Goal: Task Accomplishment & Management: Manage account settings

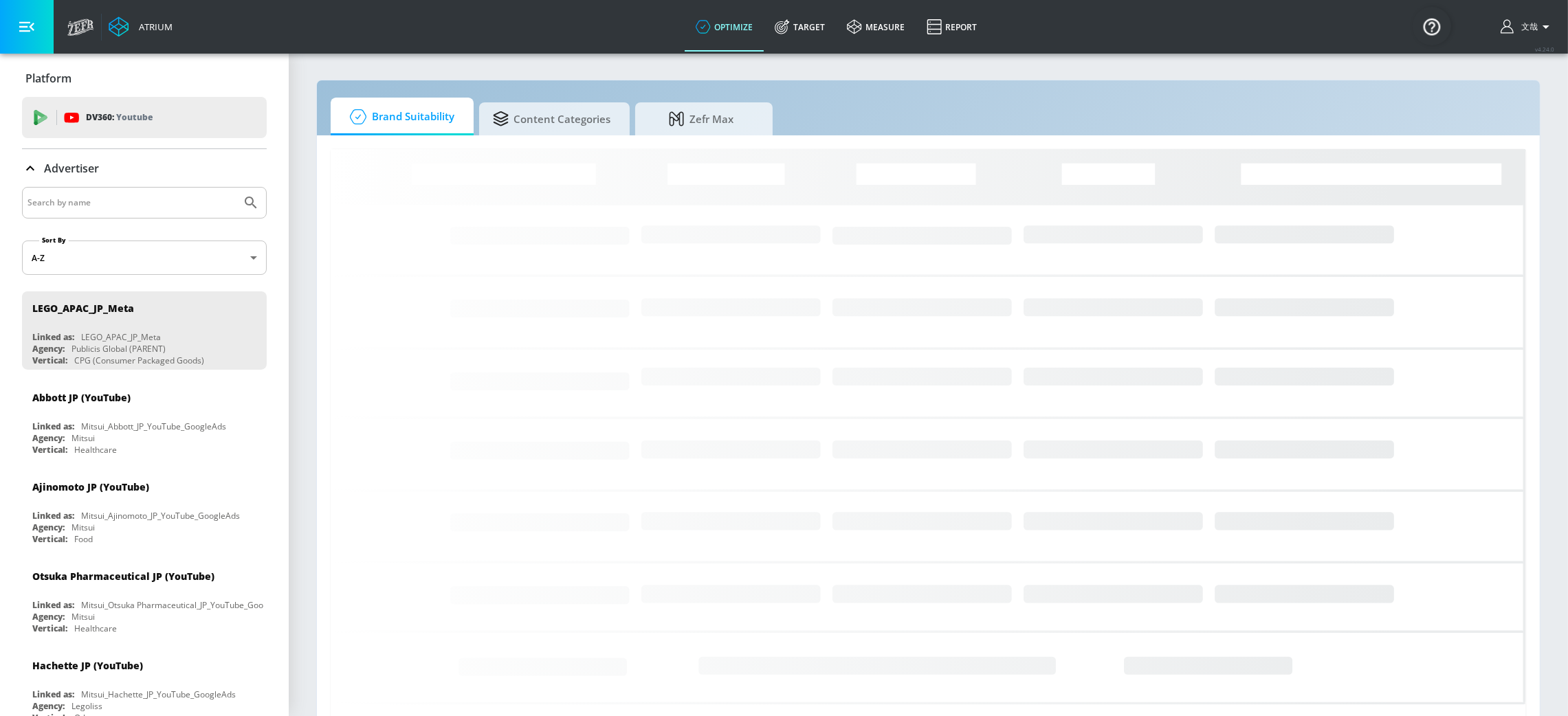
click at [1538, 22] on span "文哉" at bounding box center [1526, 27] width 22 height 12
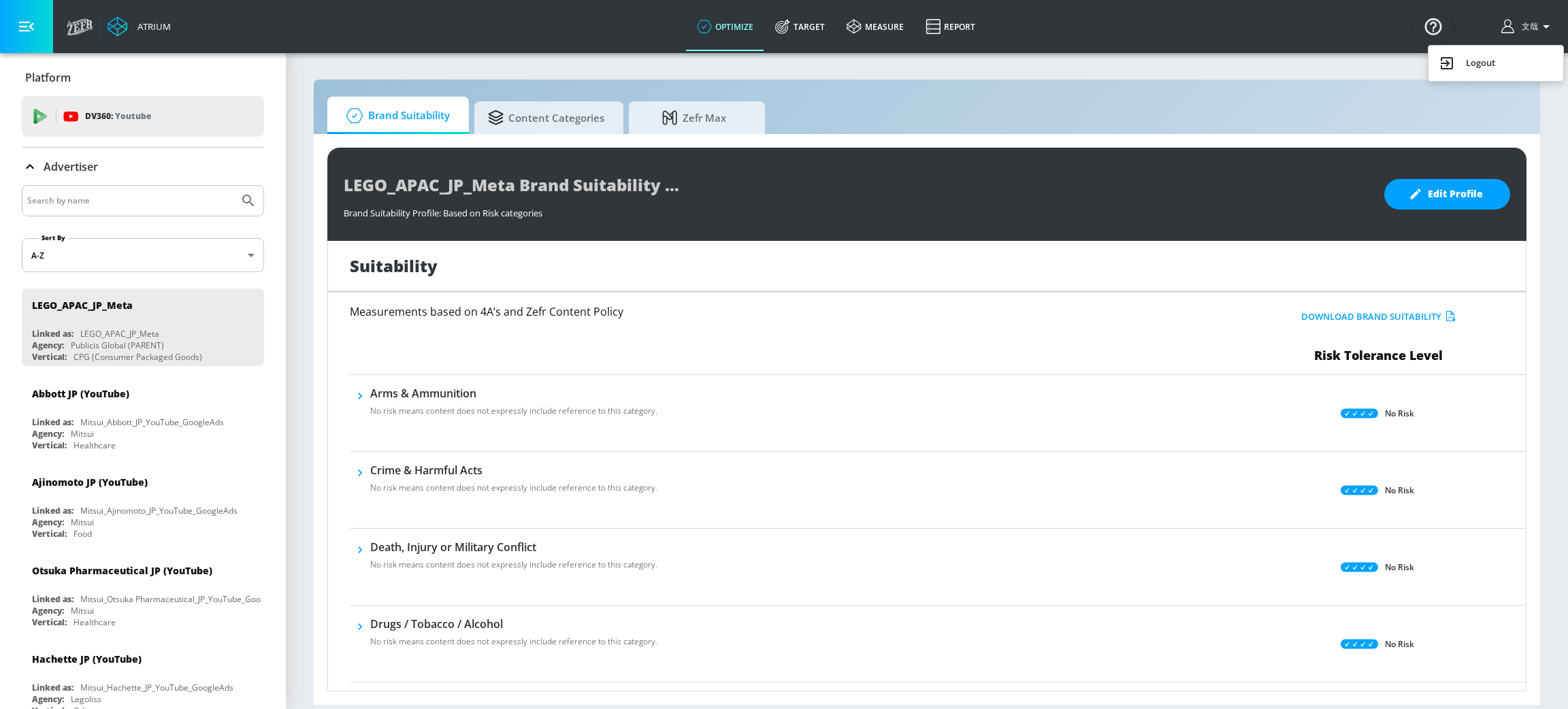
click at [1525, 24] on div at bounding box center [784, 354] width 1568 height 709
click at [1535, 21] on span "文哉" at bounding box center [1527, 27] width 22 height 11
click at [1435, 22] on img "Open Resource Center" at bounding box center [1433, 26] width 38 height 38
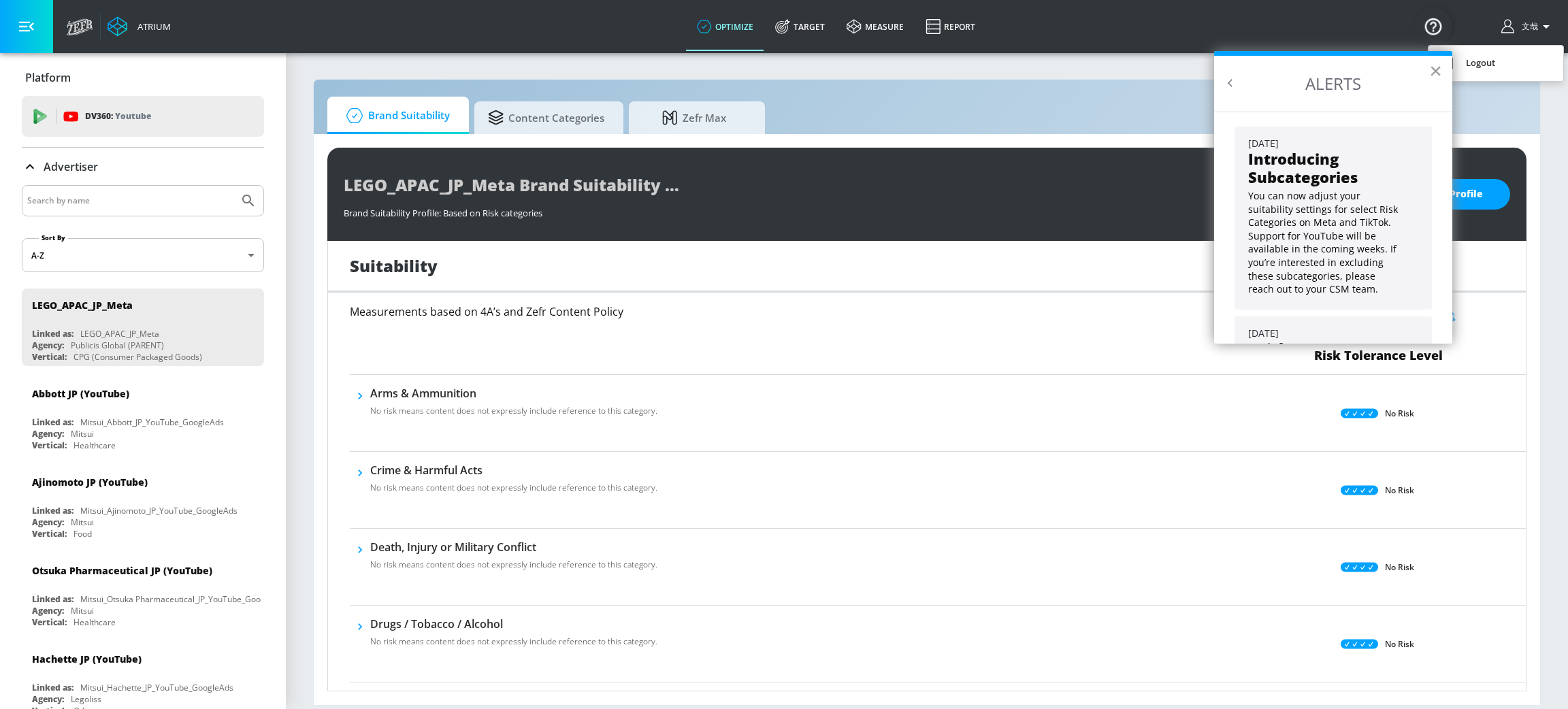
click at [1439, 71] on button "×" at bounding box center [1436, 71] width 13 height 22
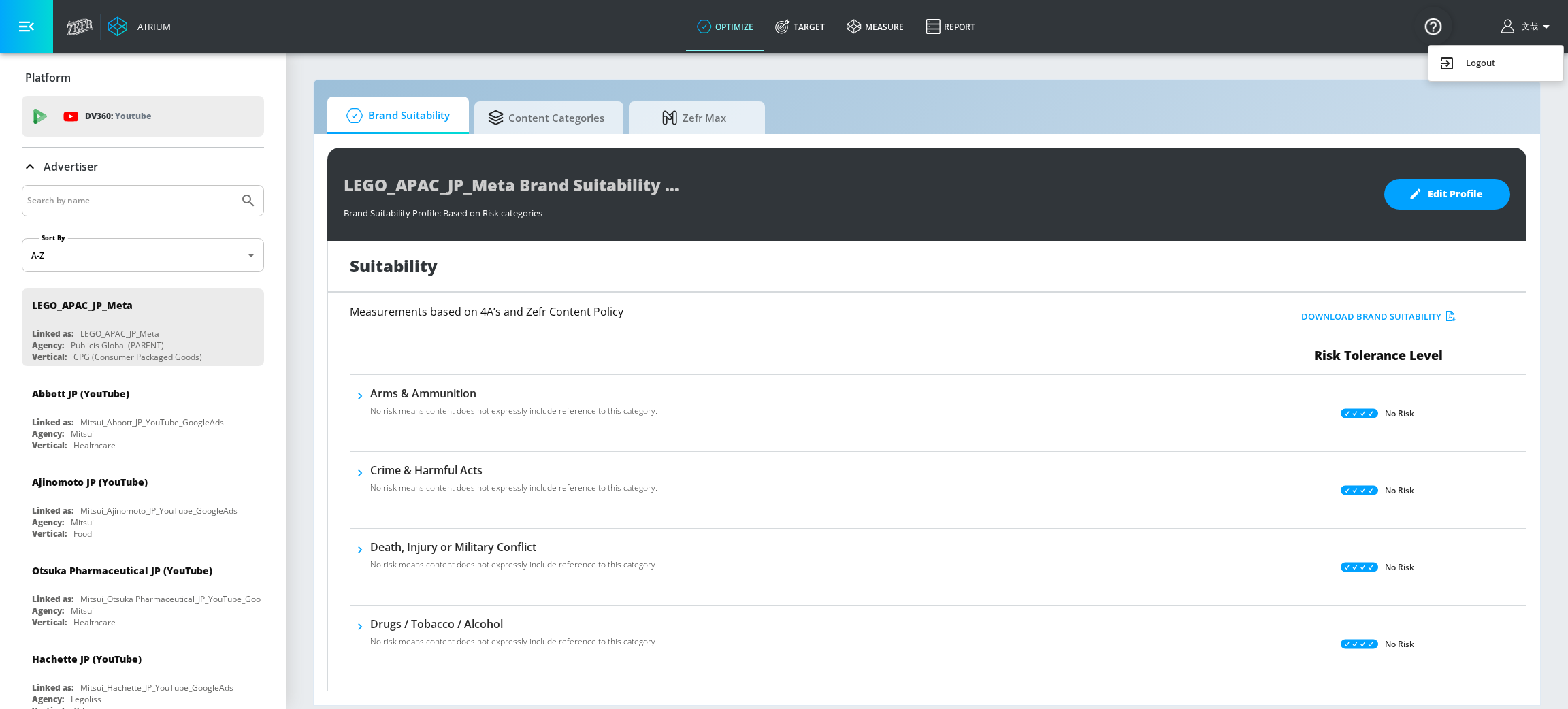
click at [28, 28] on div at bounding box center [784, 354] width 1568 height 709
click at [19, 25] on icon "button" at bounding box center [27, 27] width 15 height 15
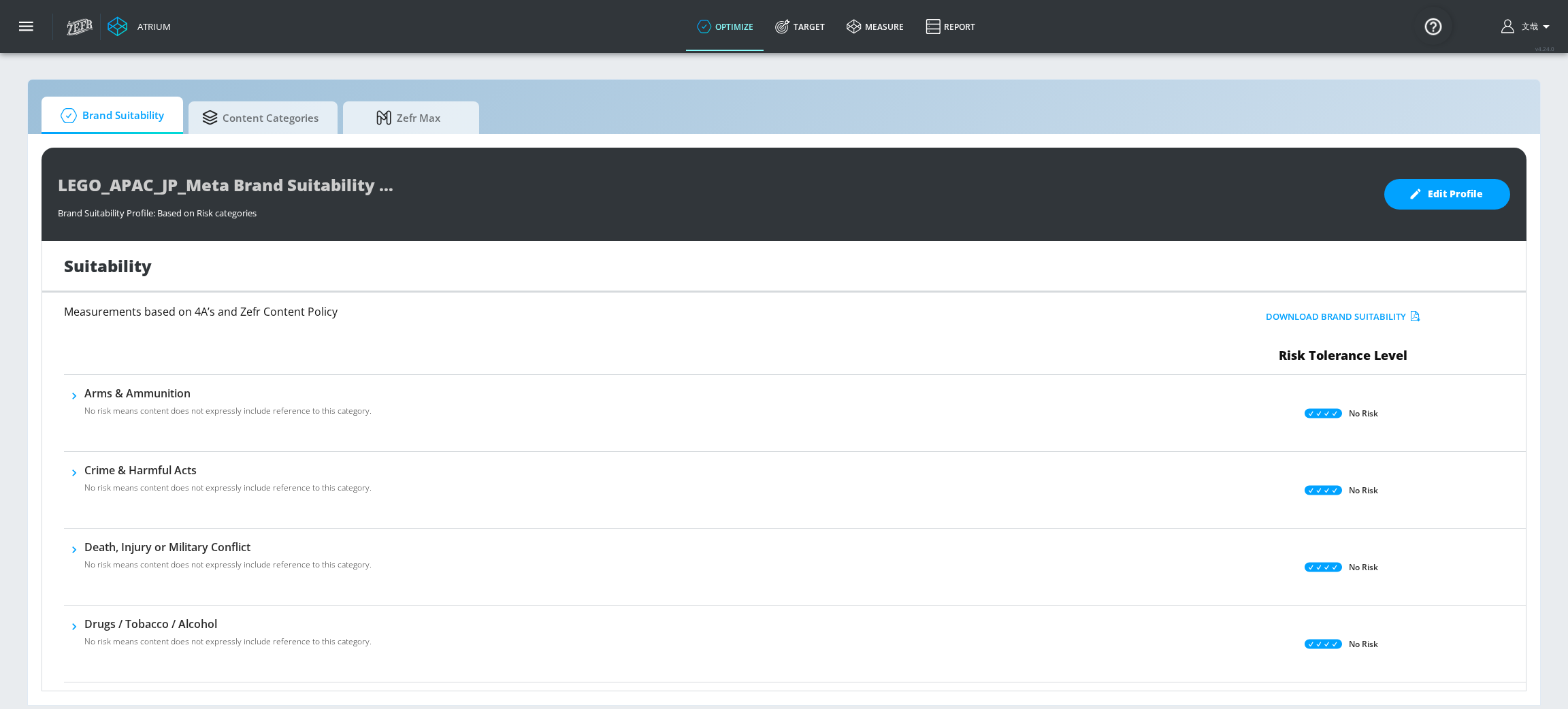
click at [19, 25] on icon "button" at bounding box center [27, 27] width 15 height 15
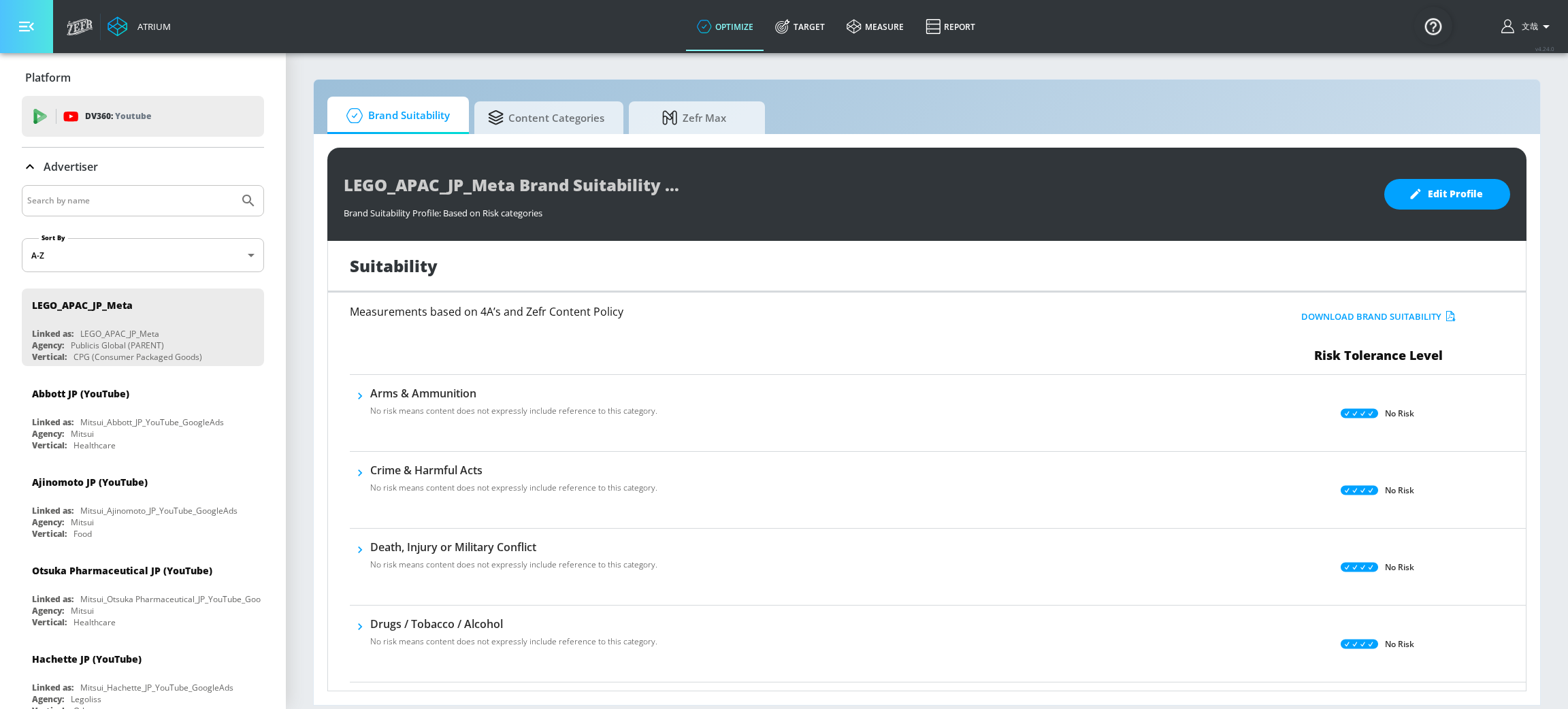
click at [19, 25] on icon "button" at bounding box center [27, 27] width 15 height 15
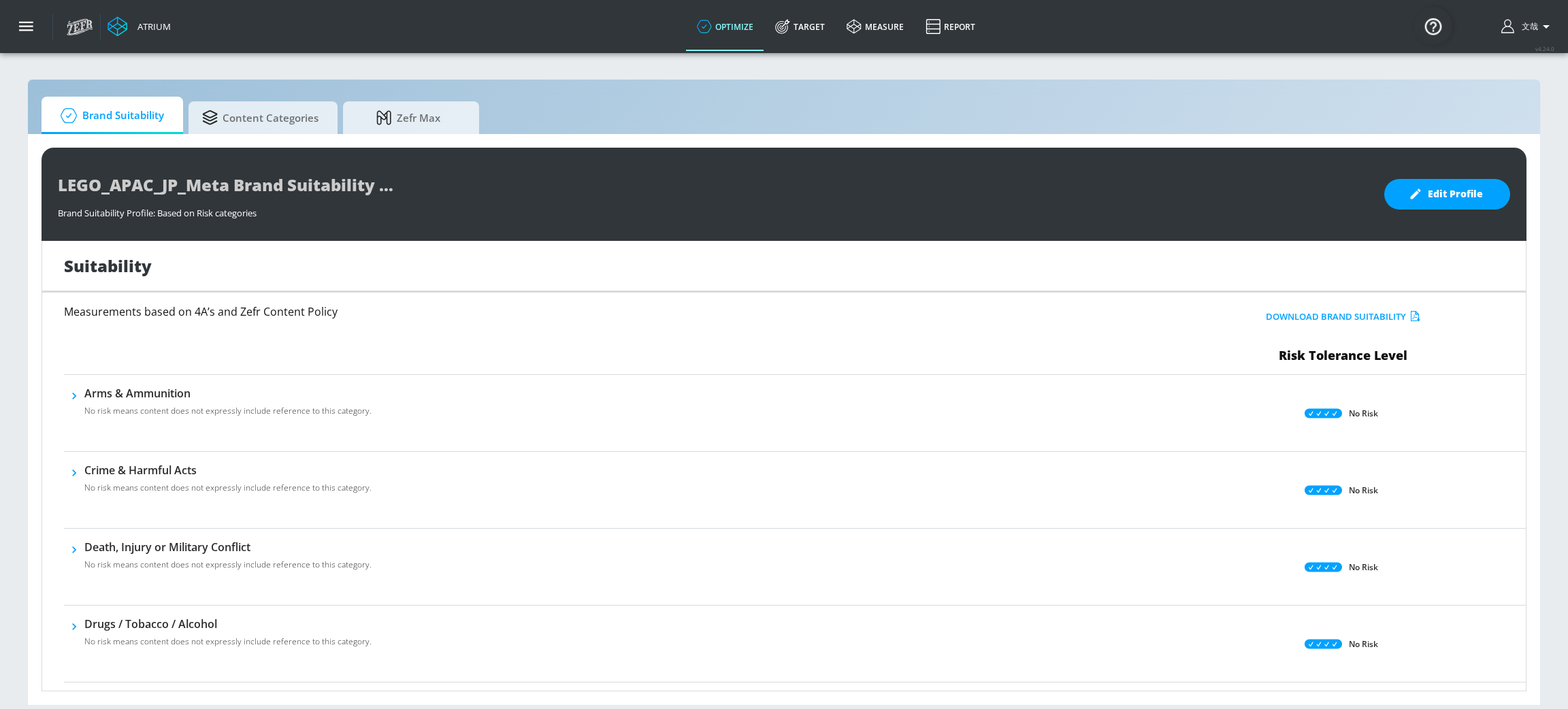
click at [19, 25] on icon "button" at bounding box center [27, 27] width 15 height 15
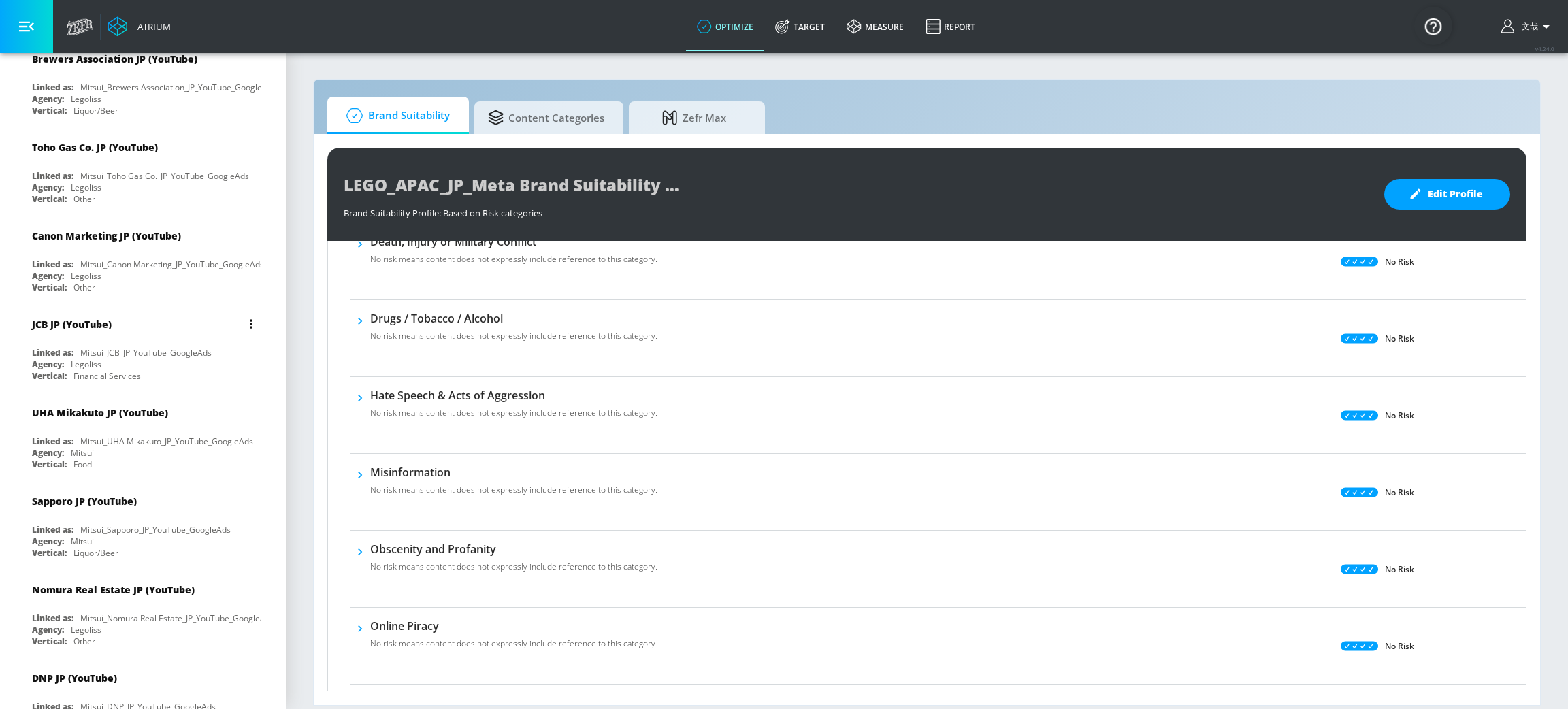
scroll to position [1734, 0]
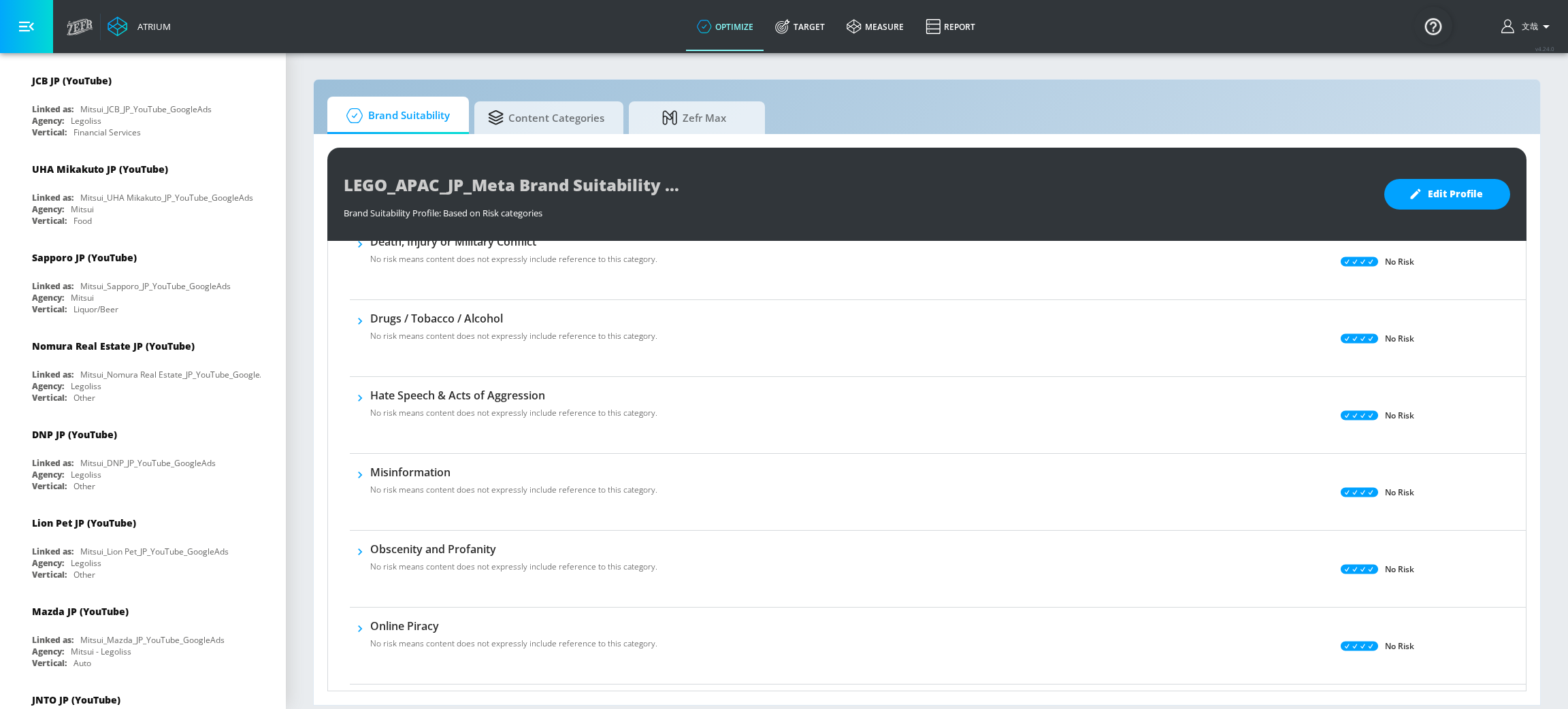
click at [76, 23] on icon at bounding box center [76, 27] width 6 height 10
click at [1547, 27] on icon "button" at bounding box center [1546, 27] width 7 height 4
click at [1395, 74] on div at bounding box center [784, 354] width 1568 height 709
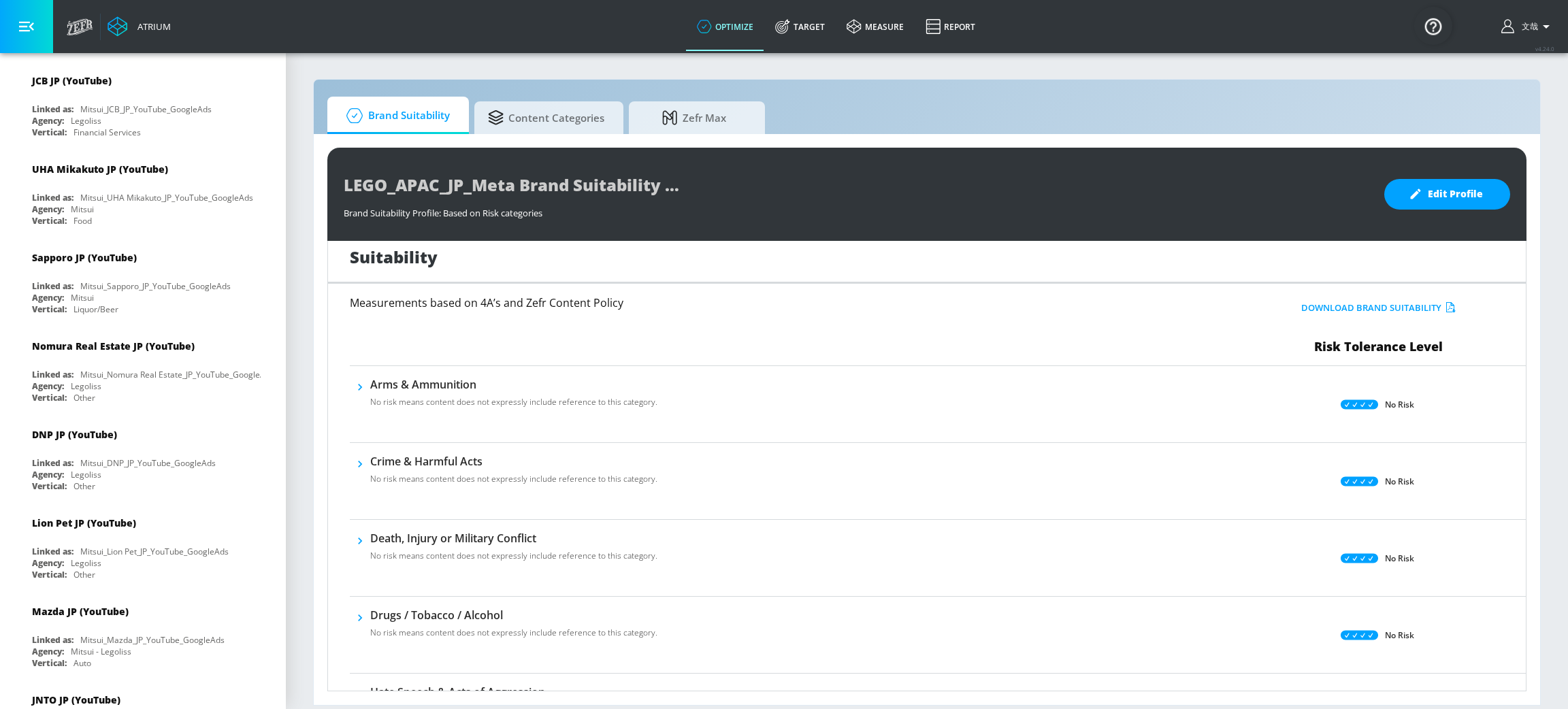
scroll to position [0, 0]
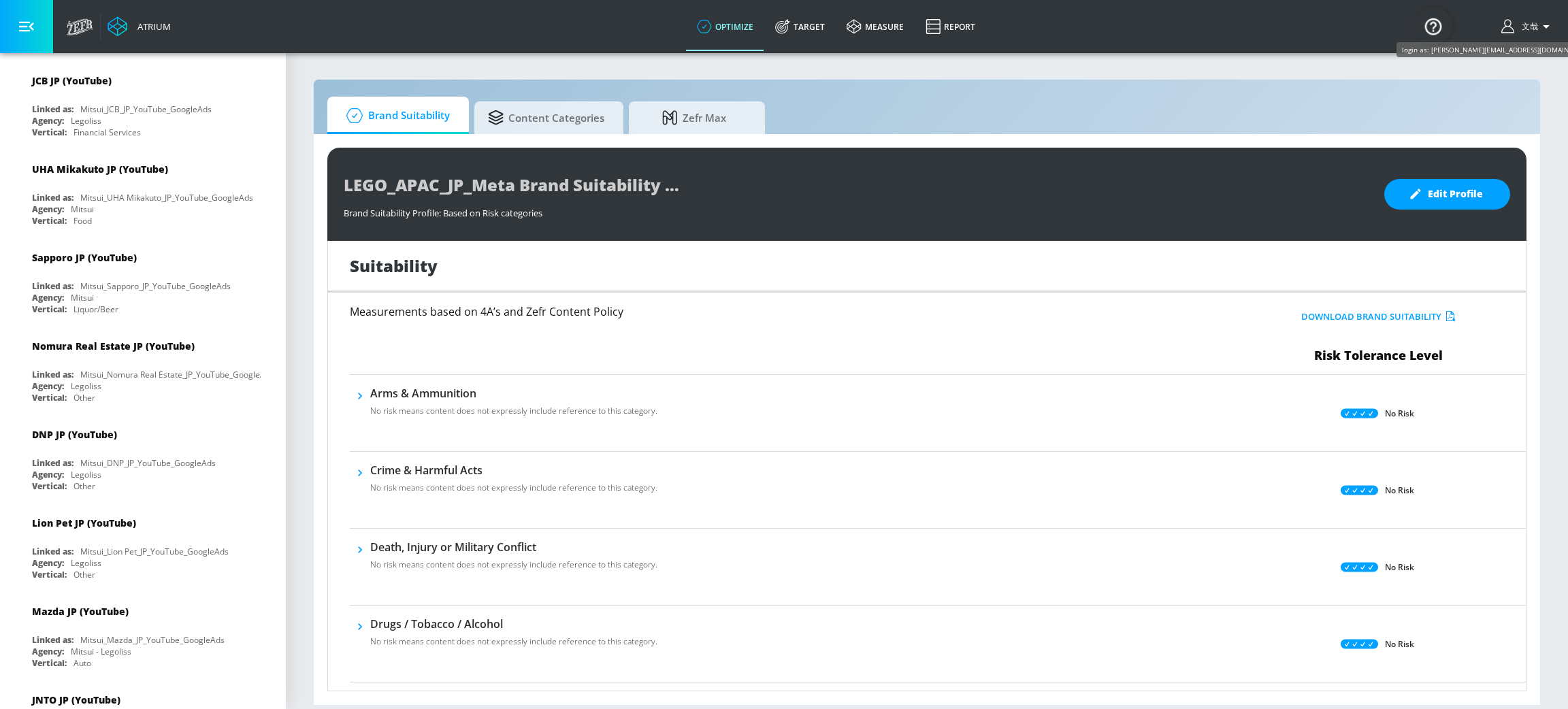
click at [1516, 25] on span "文哉" at bounding box center [1527, 27] width 22 height 11
click at [1377, 96] on div at bounding box center [784, 354] width 1568 height 709
click at [1405, 92] on div "Brand Suitability Content Categories Zefr Max LEGO_APAC_JP_Meta Brand Suitabili…" at bounding box center [926, 393] width 1228 height 627
click at [1512, 22] on icon "button" at bounding box center [1509, 27] width 15 height 15
click at [1362, 90] on div at bounding box center [784, 354] width 1568 height 709
